Goal: Task Accomplishment & Management: Manage account settings

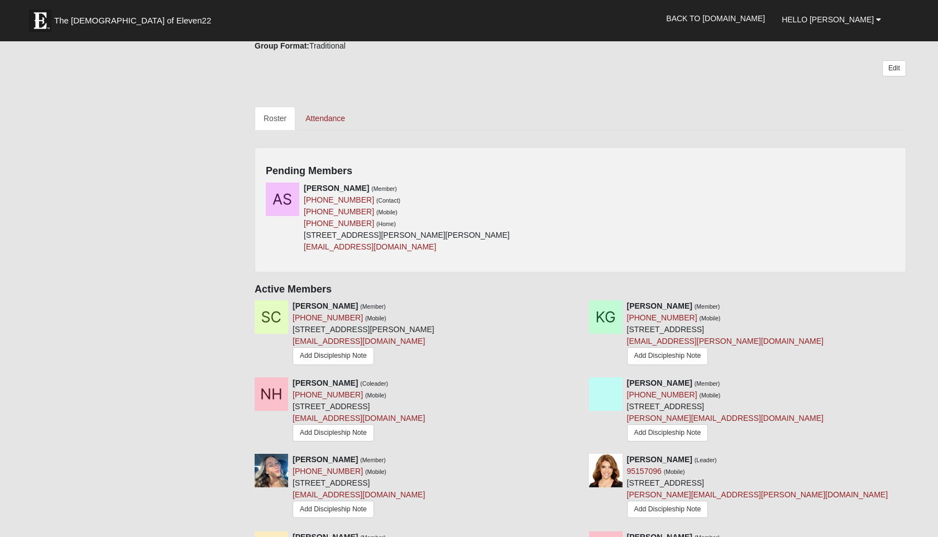
scroll to position [444, 0]
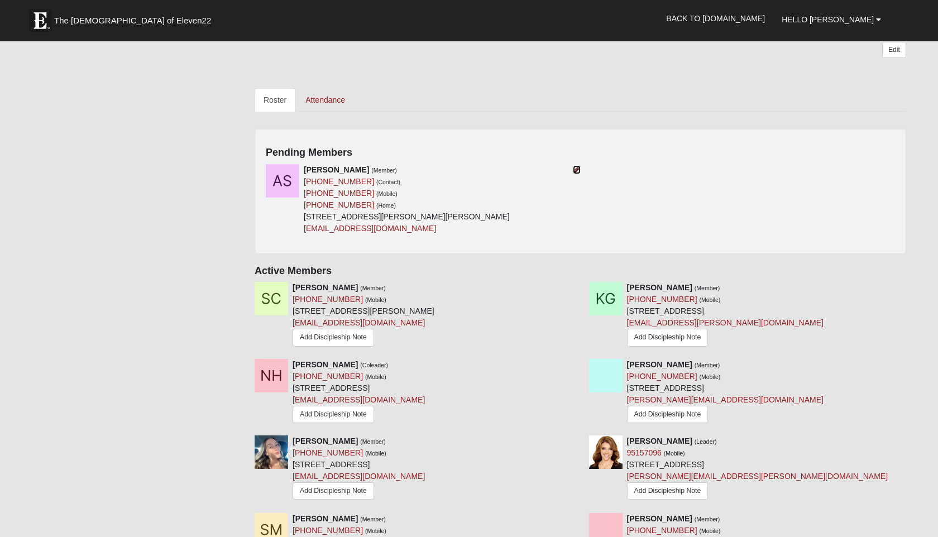
click at [575, 169] on icon at bounding box center [577, 170] width 8 height 8
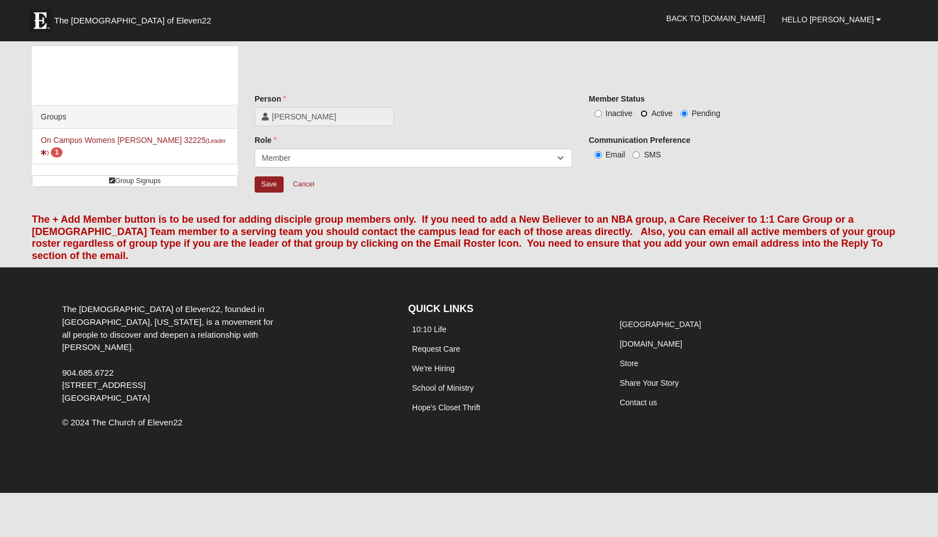
click at [644, 113] on input "Active" at bounding box center [643, 113] width 7 height 7
radio input "true"
click at [637, 157] on input "SMS" at bounding box center [636, 154] width 7 height 7
radio input "true"
click at [266, 185] on input "Save" at bounding box center [269, 184] width 29 height 16
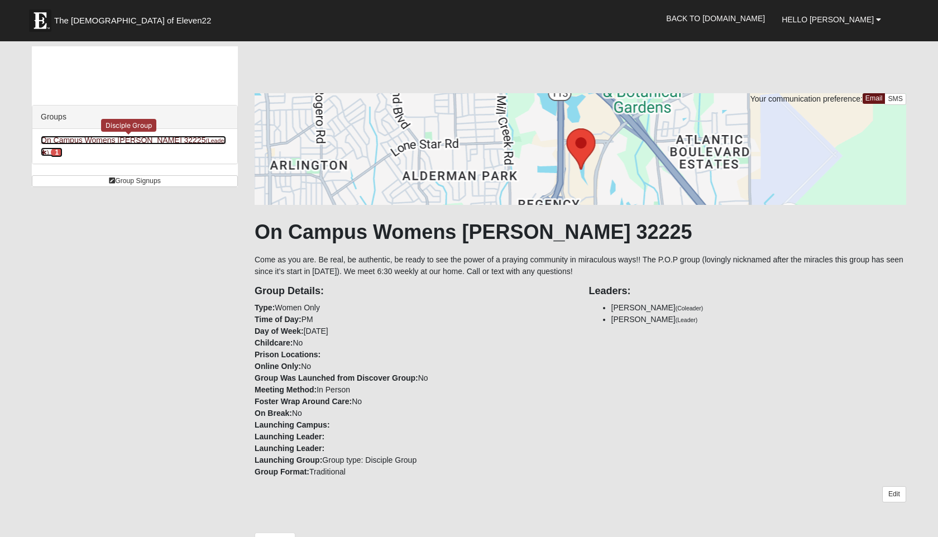
click at [136, 140] on link "On Campus Womens [PERSON_NAME] 32225 (Leader ) 1" at bounding box center [133, 146] width 185 height 21
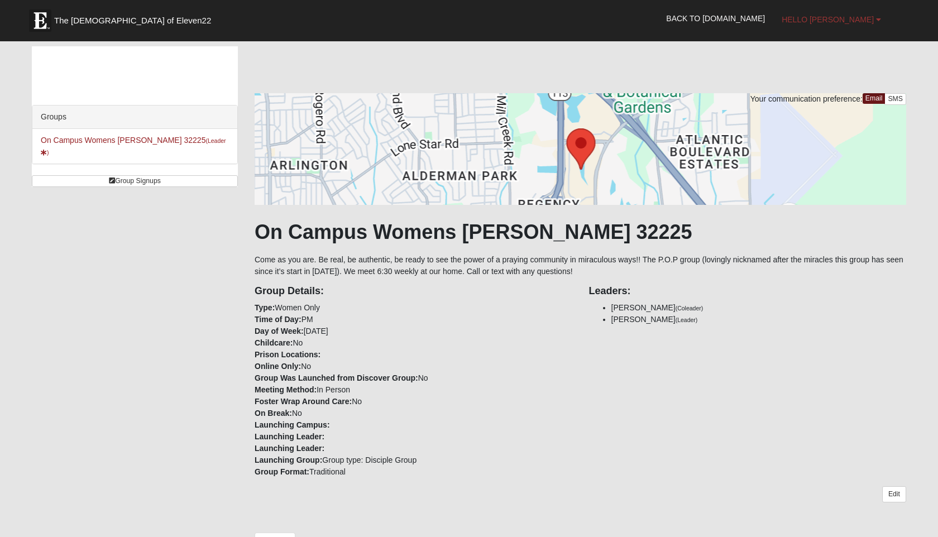
click at [855, 17] on span "Hello [PERSON_NAME]" at bounding box center [828, 19] width 92 height 9
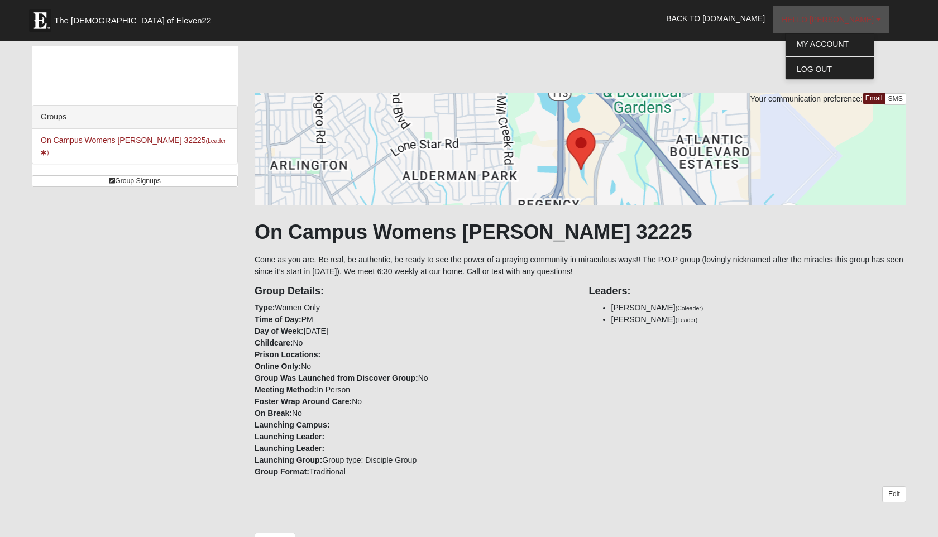
click at [855, 17] on span "Hello [PERSON_NAME]" at bounding box center [828, 19] width 92 height 9
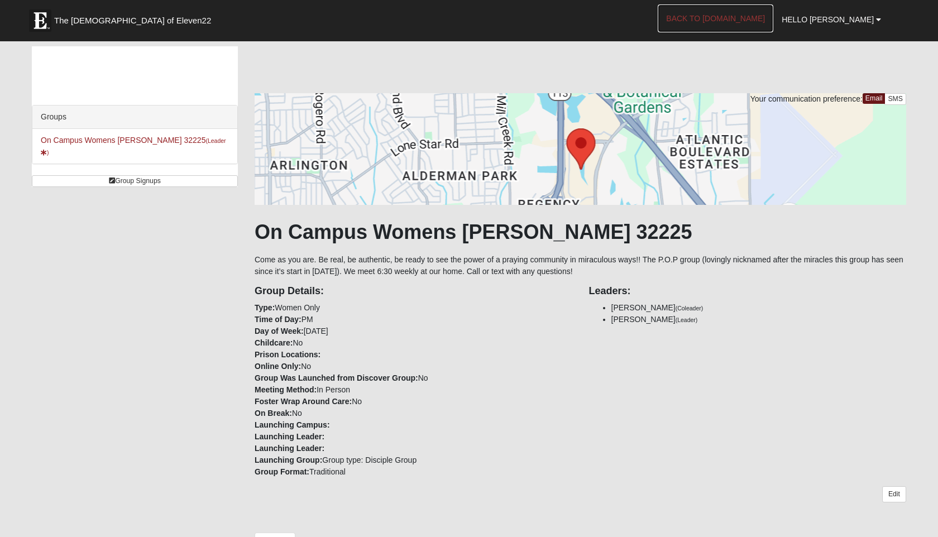
click at [720, 16] on link "Back to [DOMAIN_NAME]" at bounding box center [716, 18] width 116 height 28
